Goal: Information Seeking & Learning: Learn about a topic

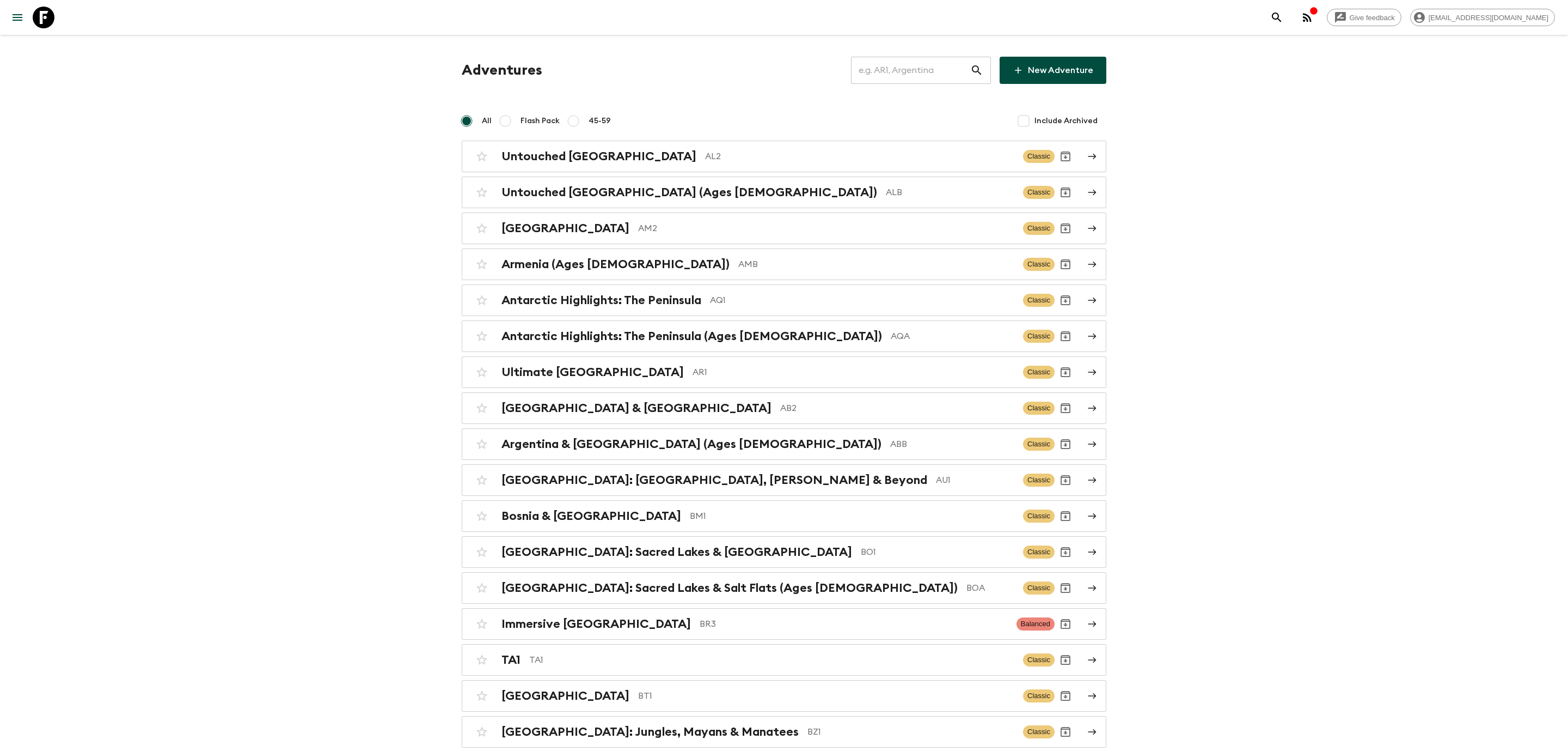
click at [891, 67] on input "text" at bounding box center [911, 70] width 119 height 30
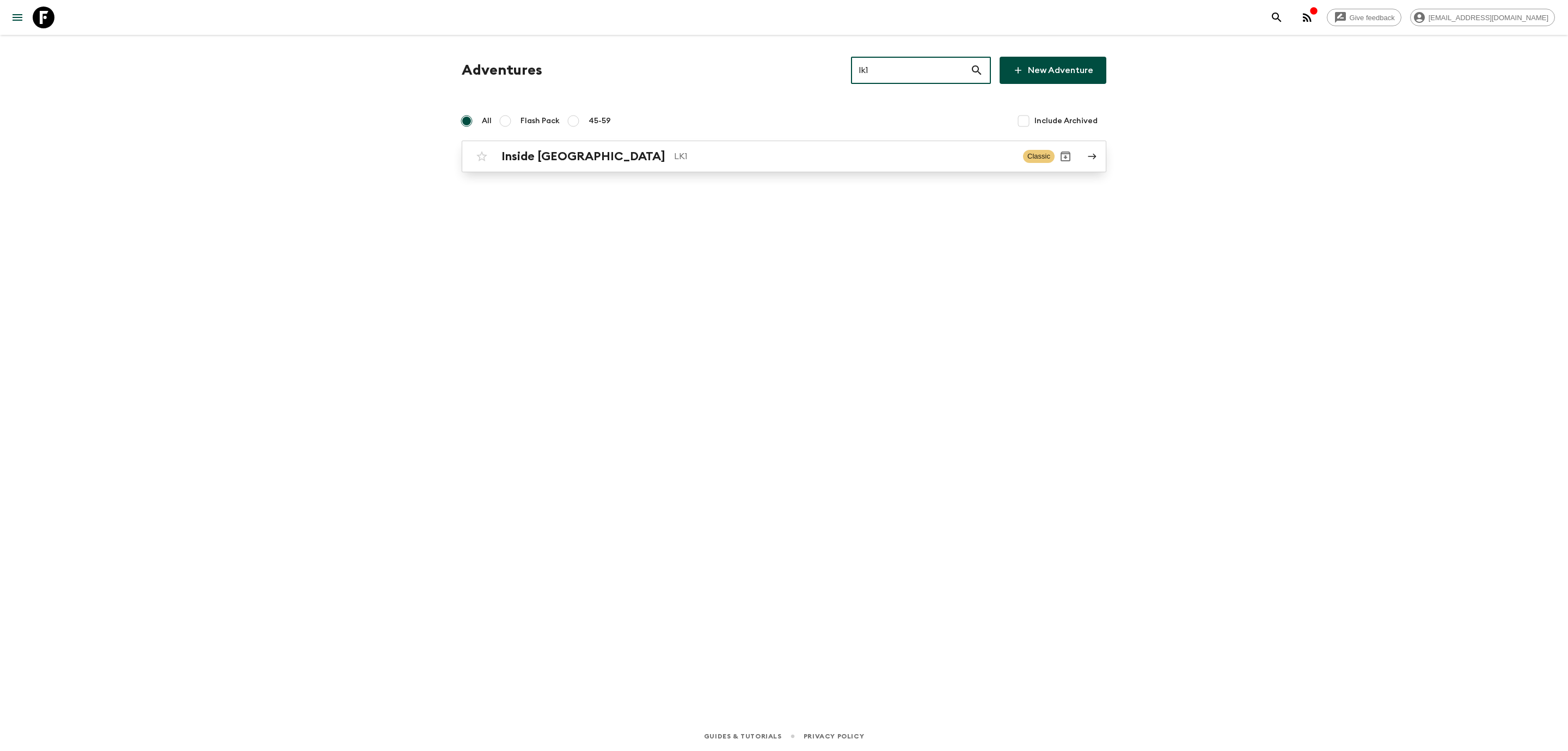
type input "lk1"
click at [583, 157] on h2 "Inside [GEOGRAPHIC_DATA]" at bounding box center [583, 156] width 164 height 14
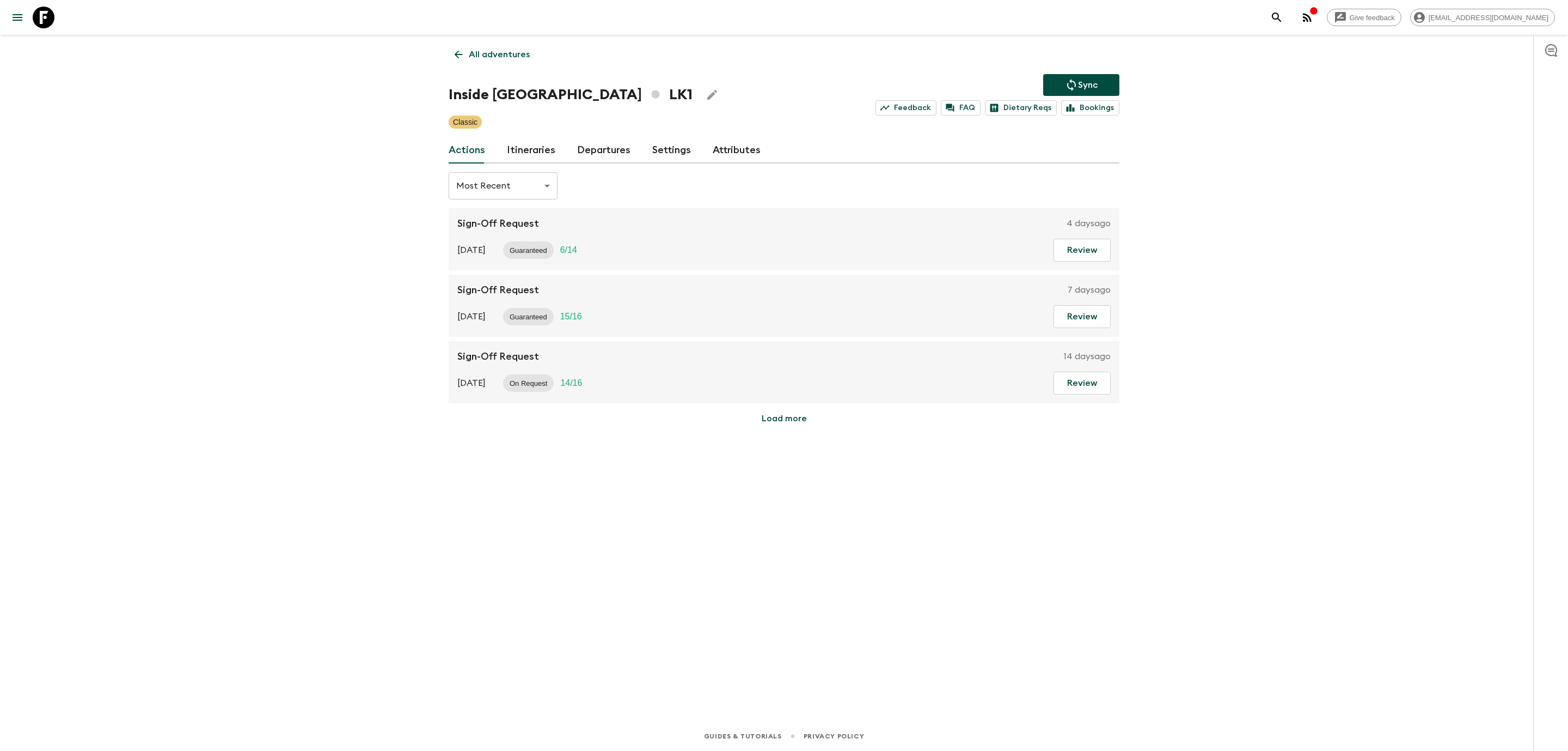
click at [525, 149] on link "Itineraries" at bounding box center [531, 150] width 49 height 26
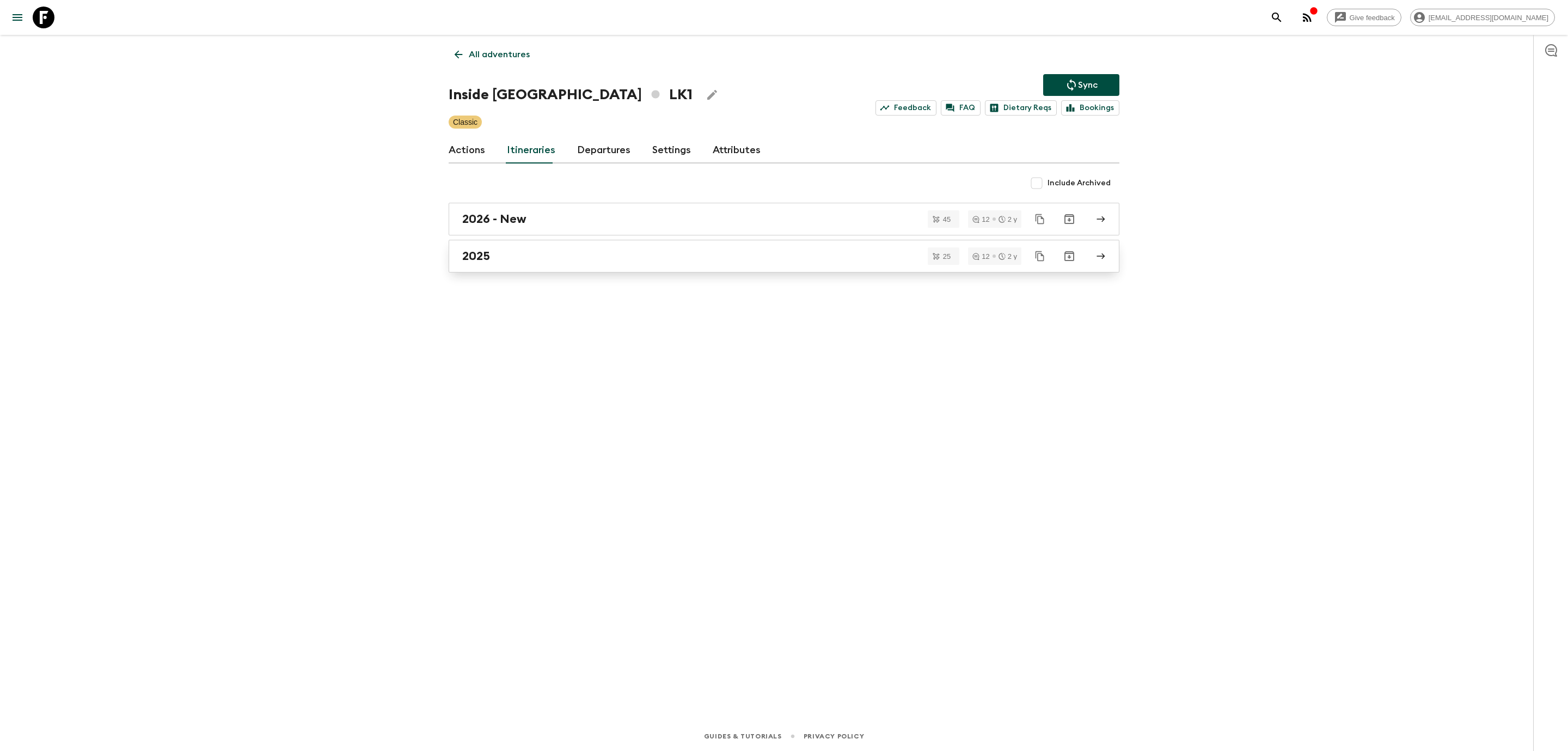
click at [488, 252] on h2 "2025" at bounding box center [476, 256] width 28 height 14
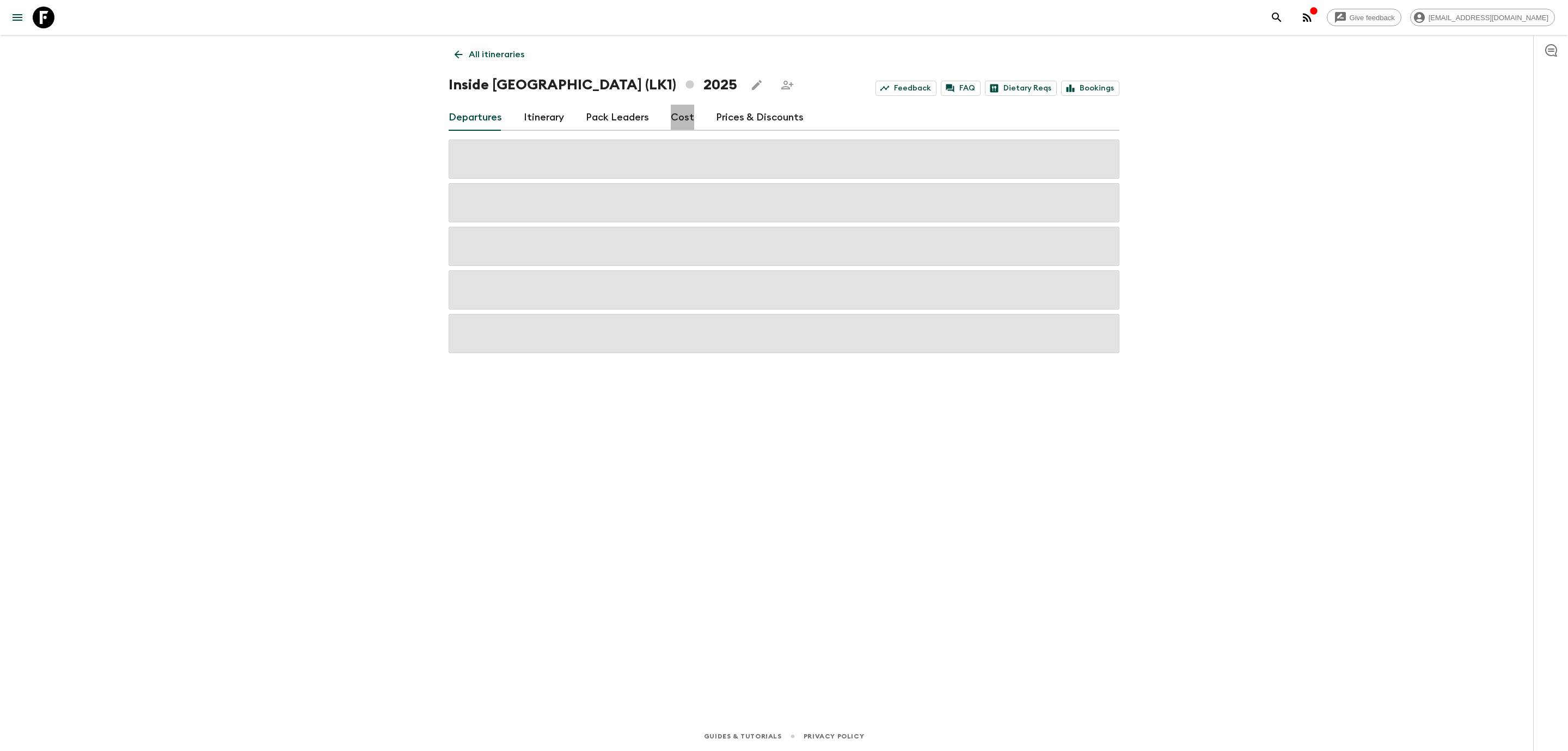
click at [678, 116] on link "Cost" at bounding box center [682, 118] width 23 height 26
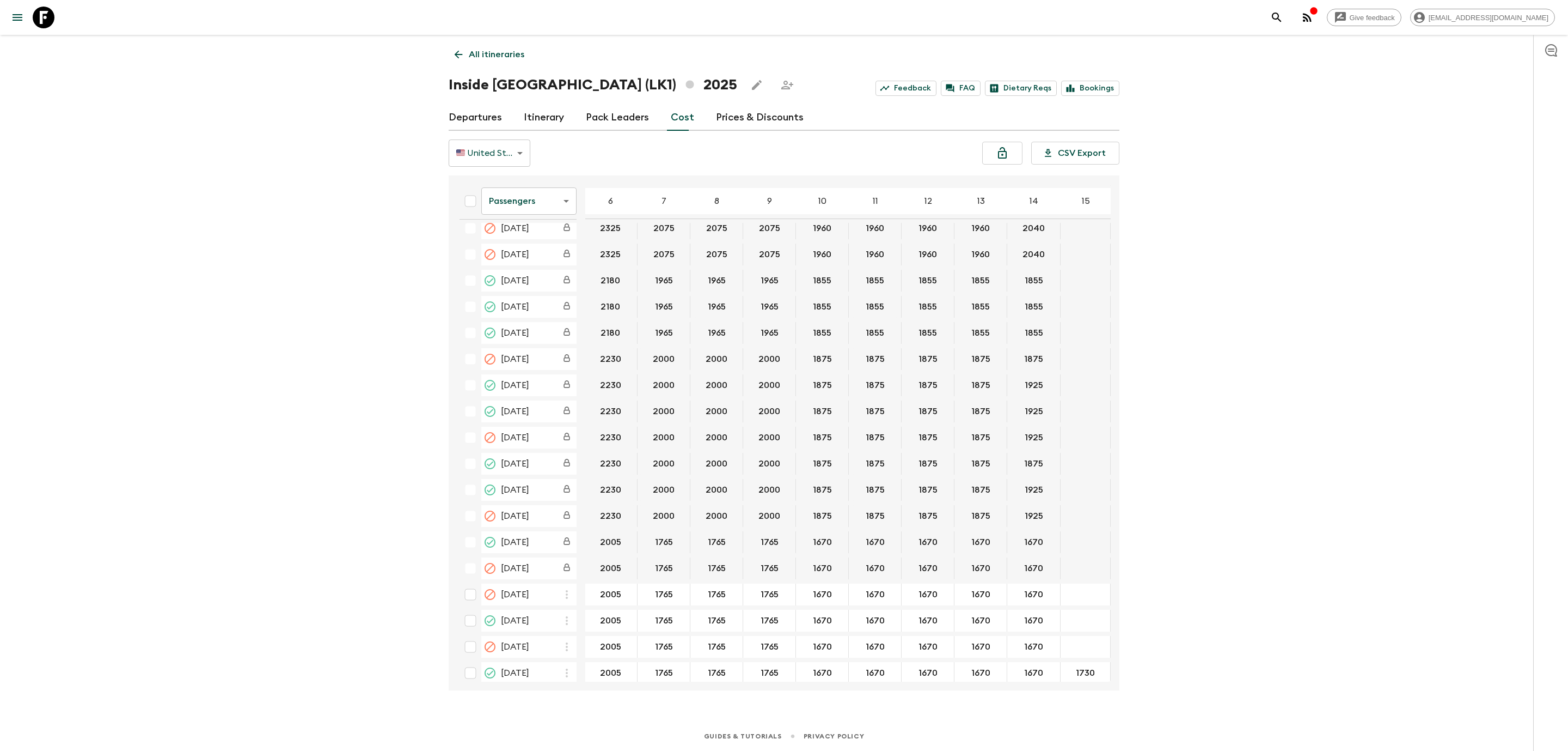
scroll to position [245, 169]
click at [310, 421] on div "Give feedback [EMAIL_ADDRESS][DOMAIN_NAME] All itineraries Inside [GEOGRAPHIC_D…" at bounding box center [784, 375] width 1568 height 751
